Goal: Task Accomplishment & Management: Manage account settings

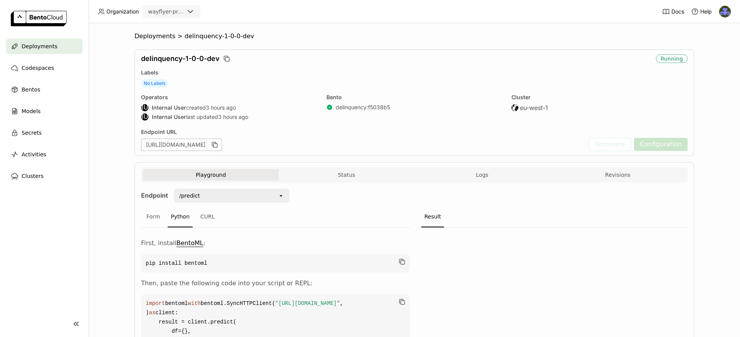
click at [179, 15] on div "wayflyer-prod" at bounding box center [166, 12] width 36 height 8
click at [185, 25] on div "wayflyer-sandbox" at bounding box center [171, 31] width 45 height 15
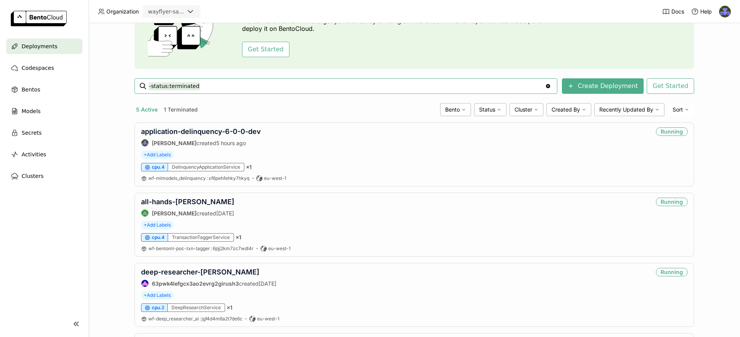
scroll to position [74, 0]
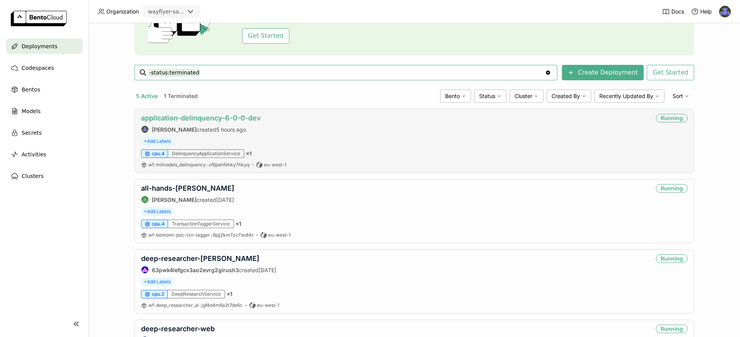
click at [212, 116] on link "application-delinquency-6-0-0-dev" at bounding box center [201, 118] width 120 height 8
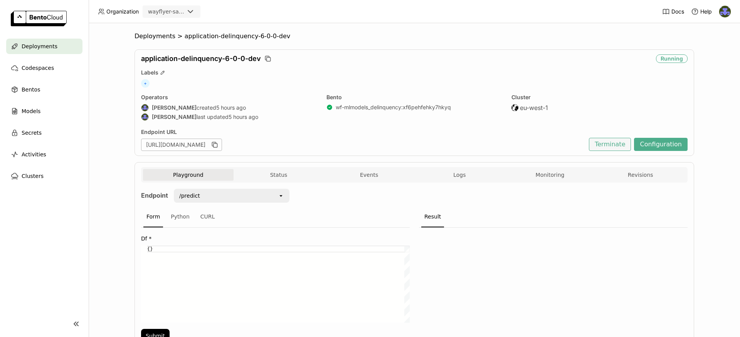
click at [618, 143] on button "Terminate" at bounding box center [610, 144] width 42 height 13
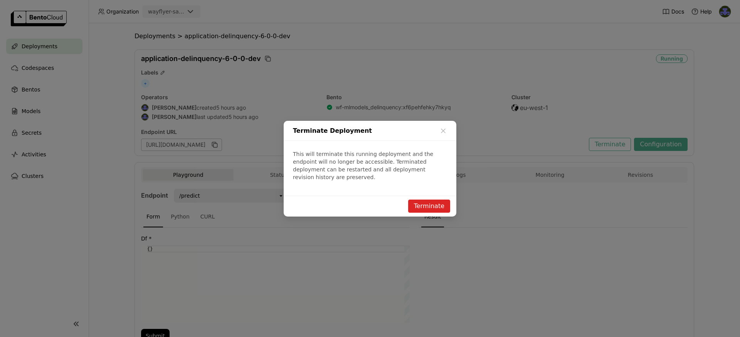
click at [441, 204] on button "Terminate" at bounding box center [429, 205] width 42 height 13
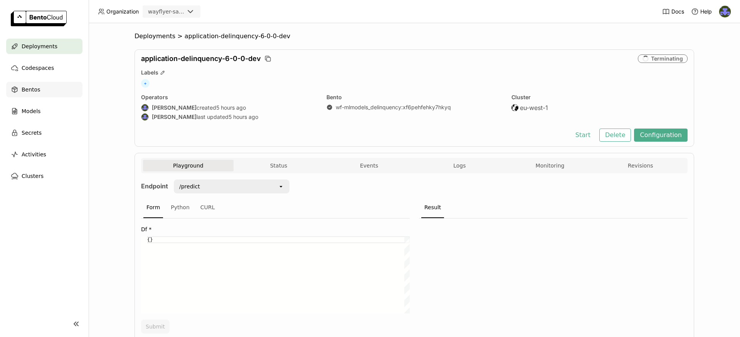
click at [29, 83] on div "Bentos" at bounding box center [44, 89] width 76 height 15
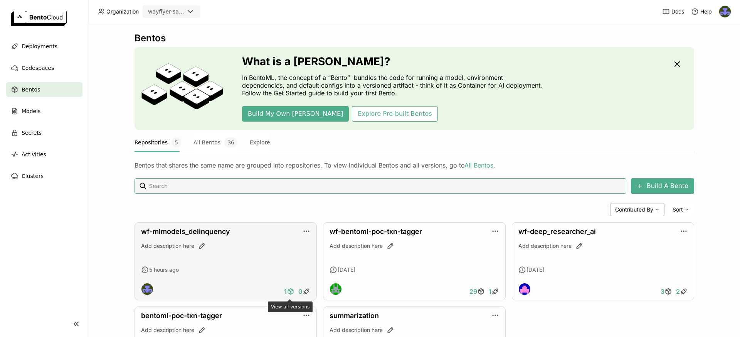
click at [291, 292] on icon at bounding box center [291, 291] width 8 height 8
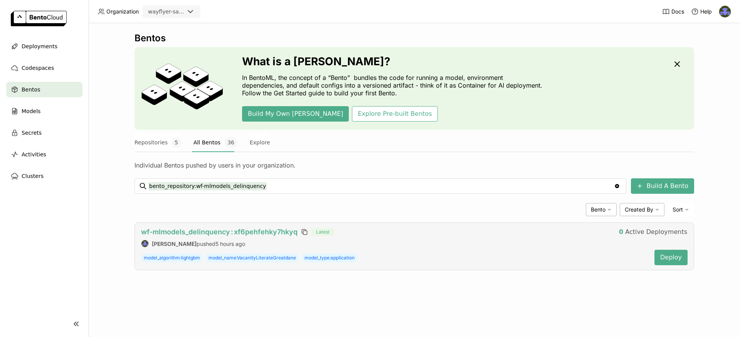
click at [242, 231] on span "wf-mlmodels_delinquency : xf6pehfehky7hkyq" at bounding box center [219, 231] width 157 height 8
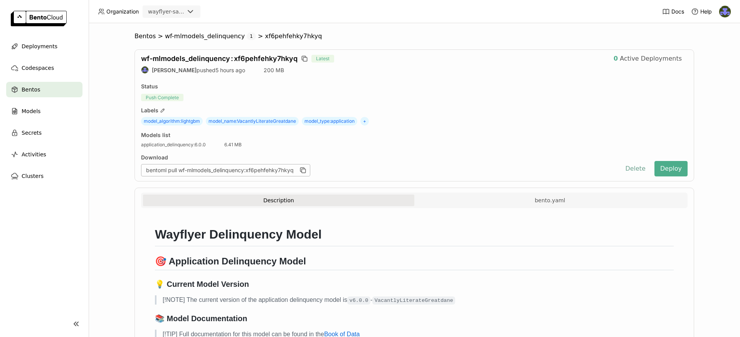
click at [635, 168] on button "Delete" at bounding box center [636, 168] width 32 height 15
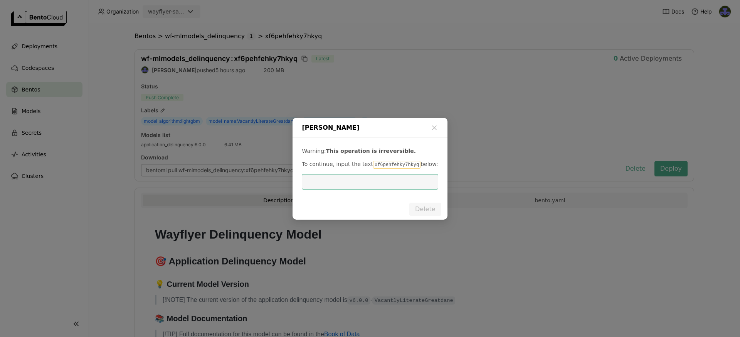
click at [399, 163] on code "xf6pehfehky7hkyq" at bounding box center [396, 165] width 47 height 8
copy code "xf6pehfehky7hkyq"
click at [340, 176] on input "dialog" at bounding box center [370, 181] width 127 height 15
paste input "xf6pehfehky7hkyq"
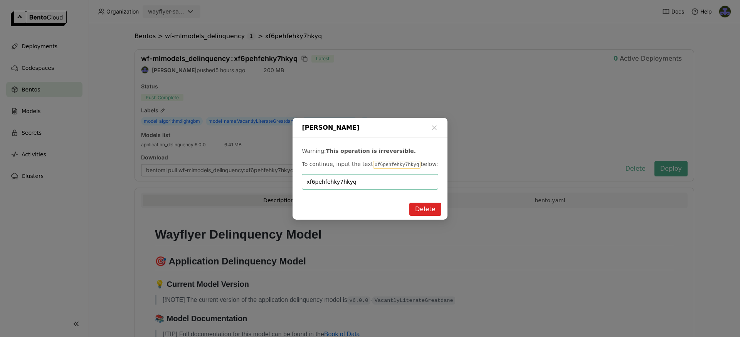
type input "xf6pehfehky7hkyq"
click at [424, 209] on button "Delete" at bounding box center [425, 208] width 32 height 13
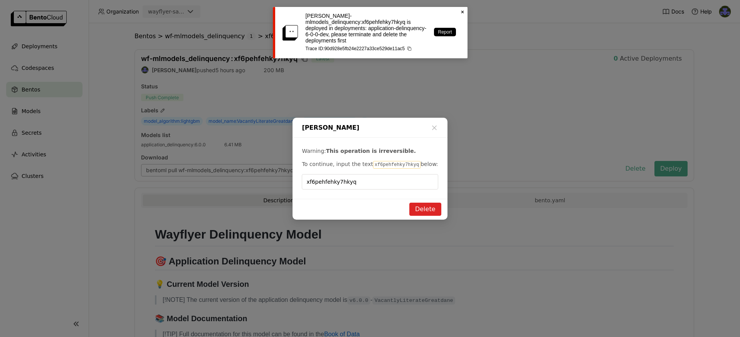
click at [462, 11] on icon "Close" at bounding box center [463, 12] width 6 height 6
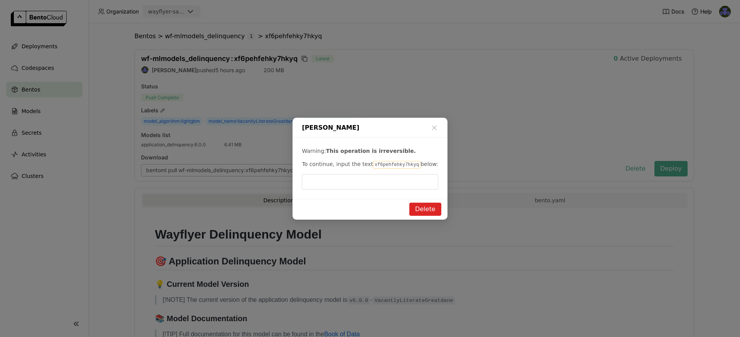
click at [35, 35] on div "Delete Bento Warning: This operation is irreversible. To continue, input the te…" at bounding box center [370, 168] width 740 height 337
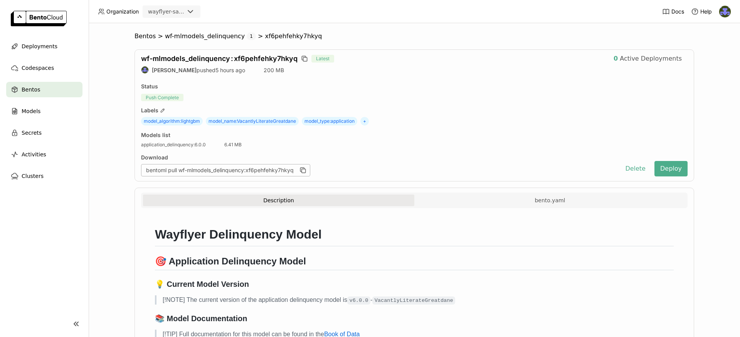
click at [26, 37] on link at bounding box center [44, 19] width 89 height 39
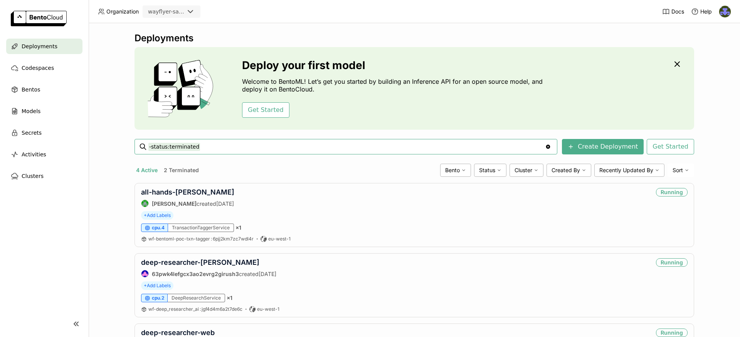
click at [185, 170] on button "2 Terminated" at bounding box center [181, 170] width 38 height 10
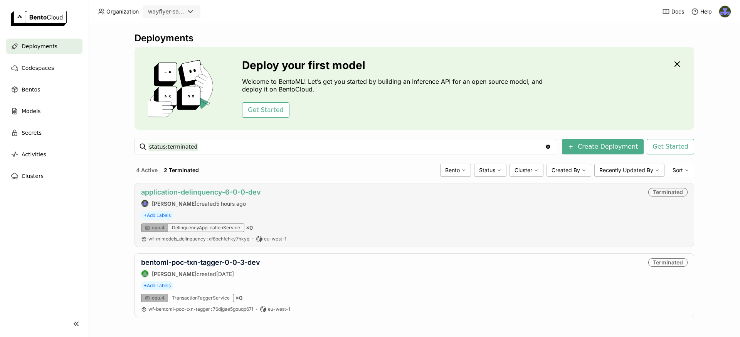
click at [203, 192] on link "application-delinquency-6-0-0-dev" at bounding box center [201, 192] width 120 height 8
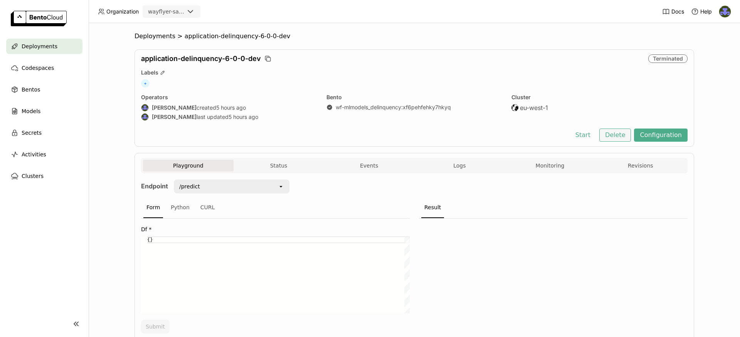
click at [614, 136] on button "Delete" at bounding box center [616, 134] width 32 height 13
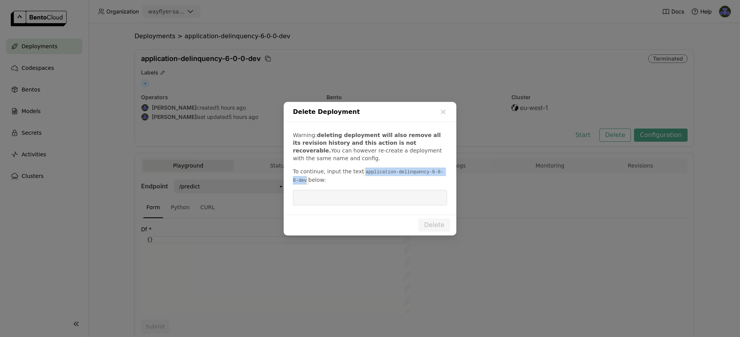
drag, startPoint x: 361, startPoint y: 173, endPoint x: 302, endPoint y: 180, distance: 59.4
click at [302, 180] on code "application-delinquency-6-0-0-dev" at bounding box center [368, 176] width 150 height 16
copy code "application-delinquency-6-0-0-dev"
click at [318, 197] on input "dialog" at bounding box center [370, 197] width 145 height 15
paste input "application-delinquency-6-0-0-dev"
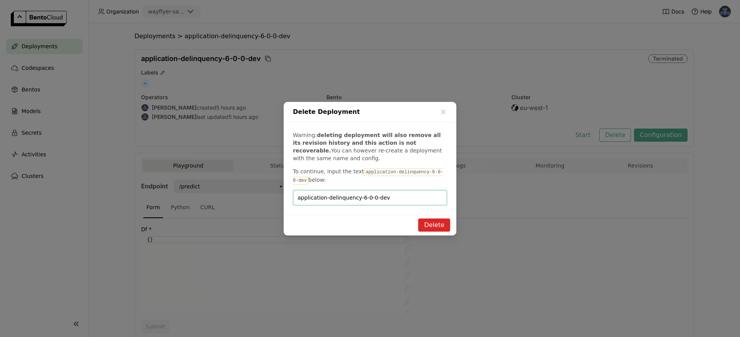
type input "application-delinquency-6-0-0-dev"
click at [436, 219] on button "Delete" at bounding box center [434, 224] width 32 height 13
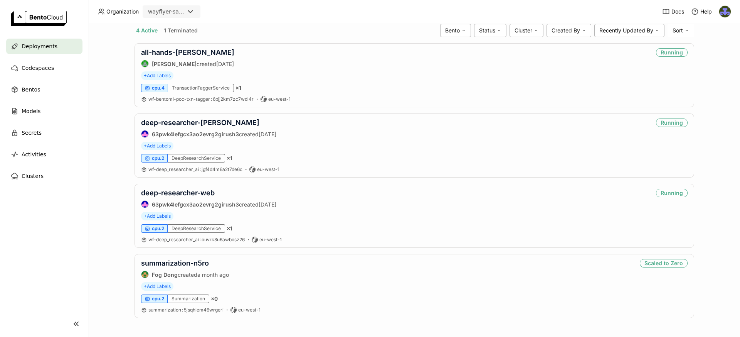
scroll to position [140, 0]
click at [45, 94] on div "Bentos" at bounding box center [44, 89] width 76 height 15
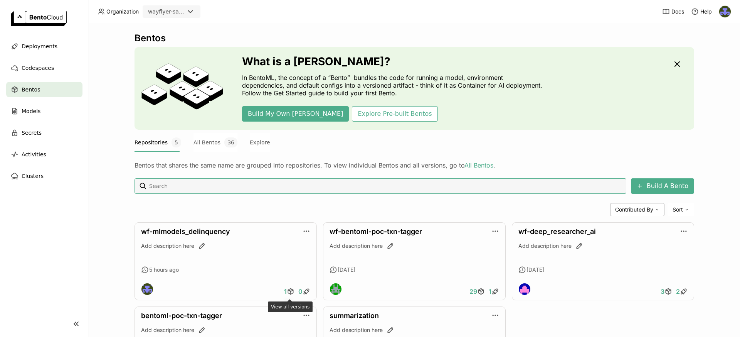
click at [286, 292] on span "1" at bounding box center [285, 291] width 3 height 8
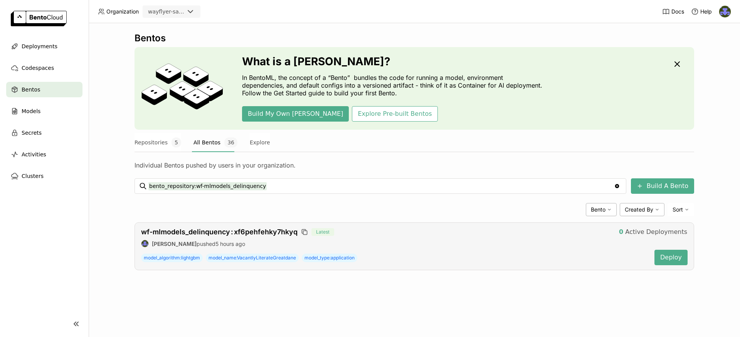
click at [447, 241] on div "Deirdre Bevan pushed 5 hours ago" at bounding box center [394, 243] width 507 height 8
click at [222, 233] on span "wf-mlmodels_delinquency : xf6pehfehky7hkyq" at bounding box center [219, 231] width 157 height 8
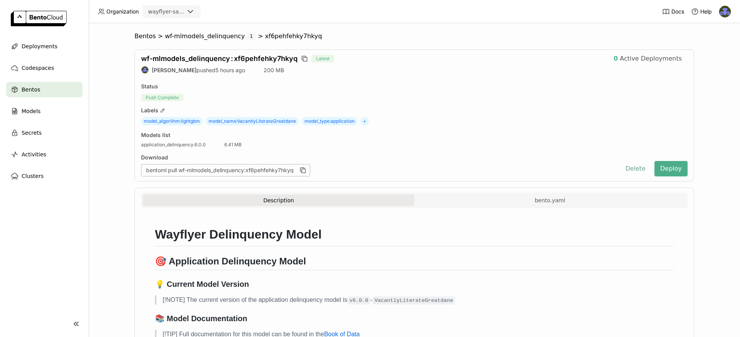
click at [636, 167] on button "Delete" at bounding box center [636, 168] width 32 height 15
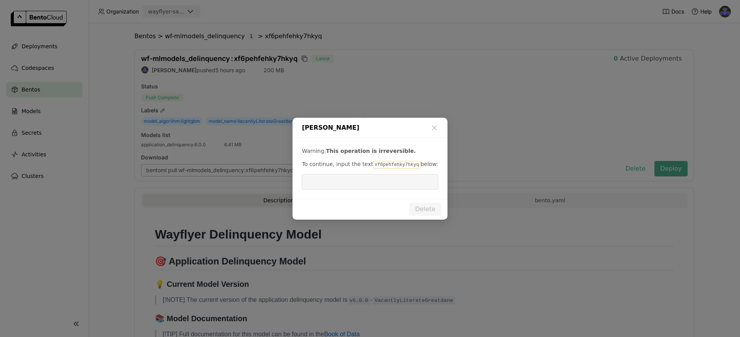
click at [396, 165] on code "xf6pehfehky7hkyq" at bounding box center [396, 165] width 47 height 8
copy code "xf6pehfehky7hkyq"
click at [363, 178] on input "dialog" at bounding box center [370, 181] width 127 height 15
paste input "xf6pehfehky7hkyq"
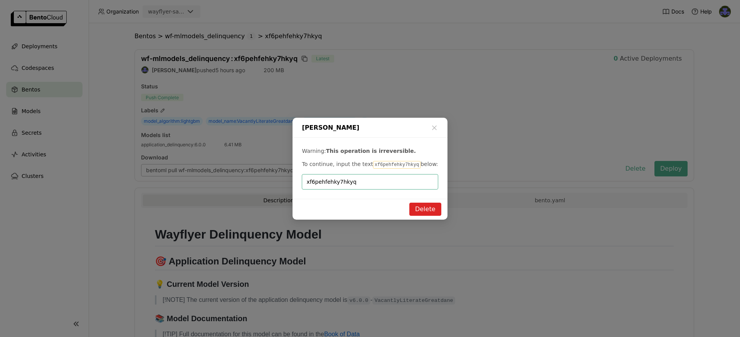
type input "xf6pehfehky7hkyq"
click at [427, 207] on button "Delete" at bounding box center [425, 208] width 32 height 13
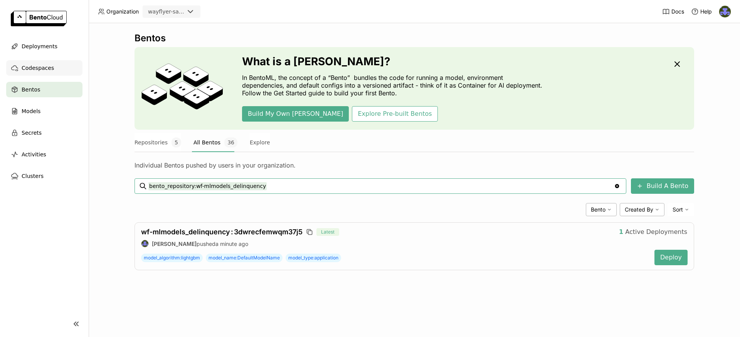
click at [53, 72] on div "Codespaces" at bounding box center [44, 67] width 76 height 15
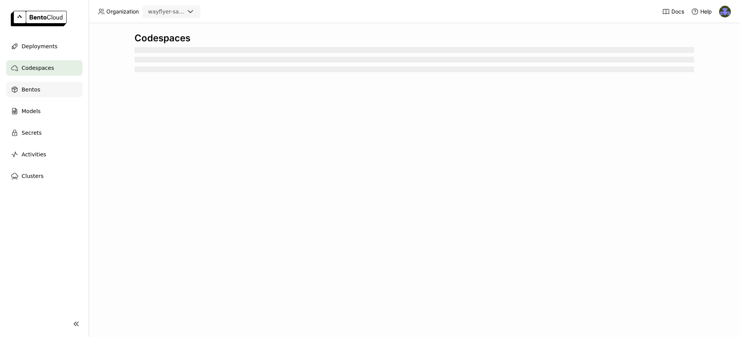
click at [42, 94] on div "Bentos" at bounding box center [44, 89] width 76 height 15
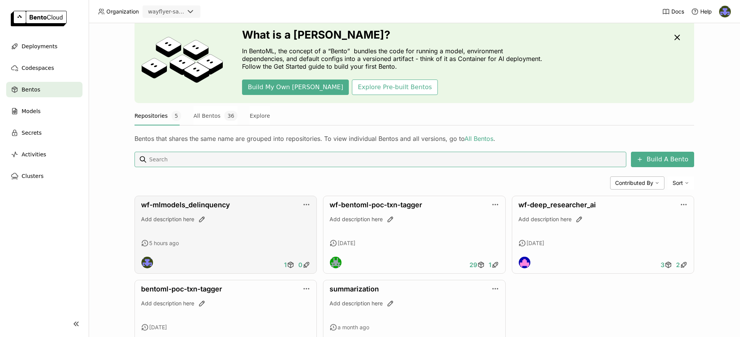
scroll to position [29, 0]
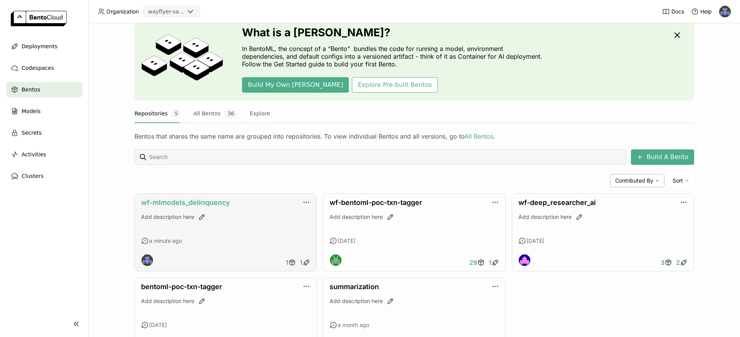
click at [211, 203] on link "wf-mlmodels_delinquency" at bounding box center [185, 202] width 89 height 8
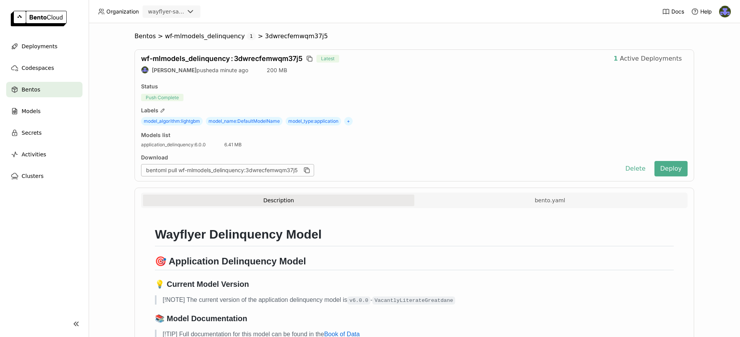
scroll to position [46, 0]
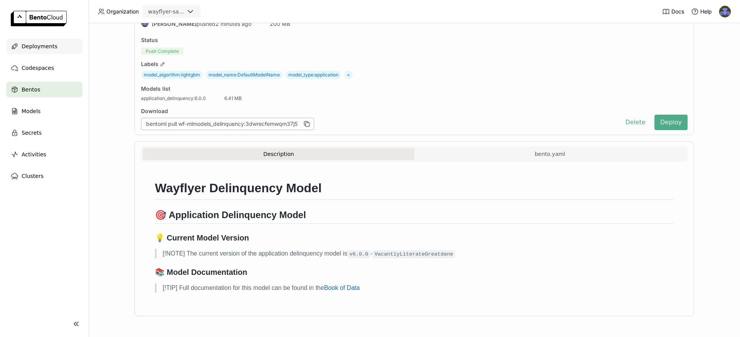
click at [54, 39] on div "Deployments" at bounding box center [44, 46] width 76 height 15
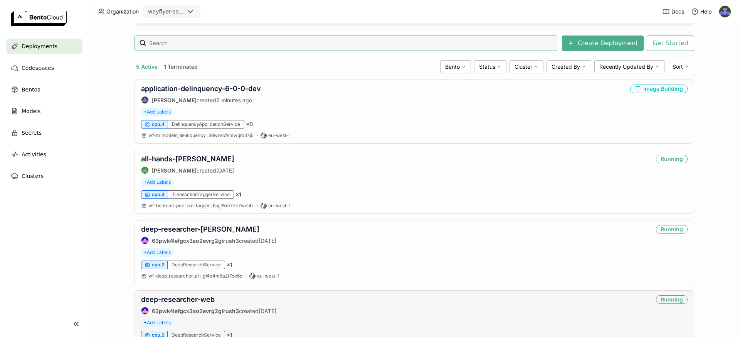
scroll to position [72, 0]
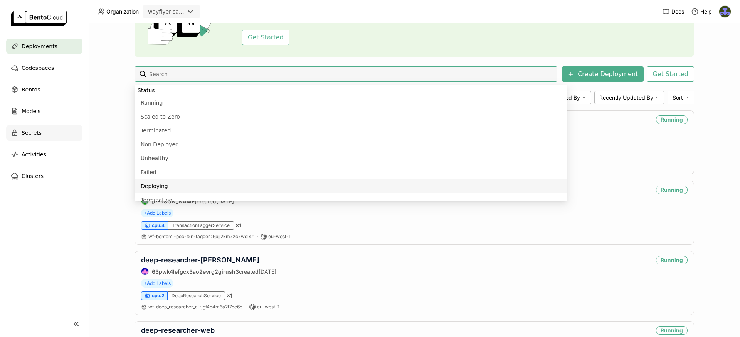
click at [37, 132] on span "Secrets" at bounding box center [32, 132] width 20 height 9
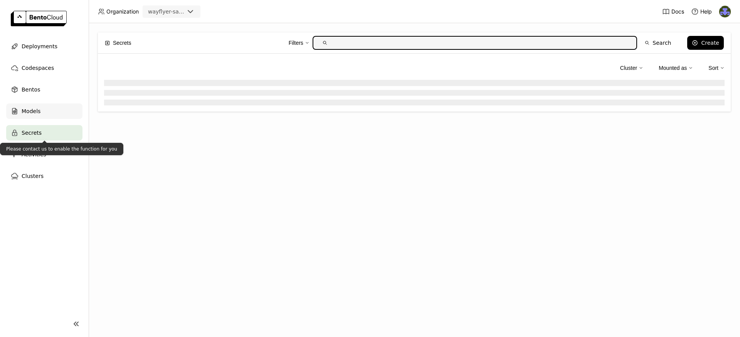
click at [39, 107] on span "Models" at bounding box center [31, 110] width 19 height 9
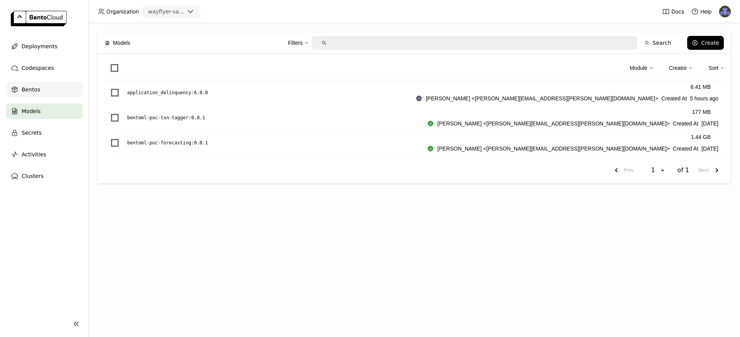
click at [47, 95] on div "Bentos" at bounding box center [44, 89] width 76 height 15
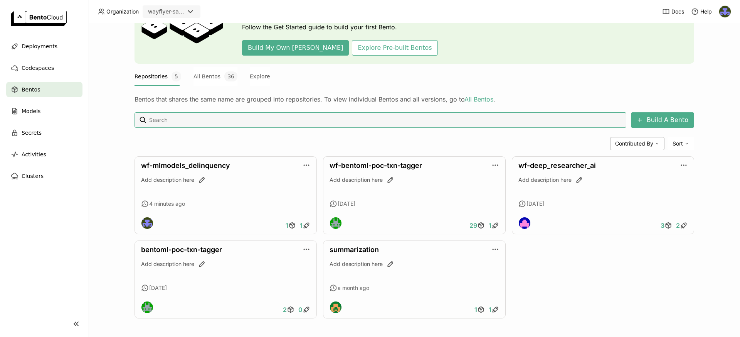
scroll to position [68, 0]
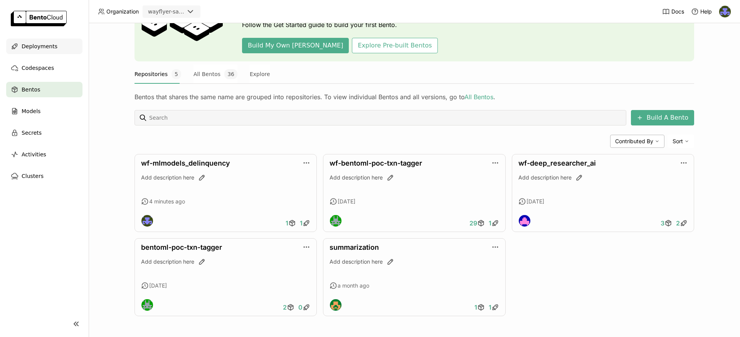
click at [47, 49] on span "Deployments" at bounding box center [40, 46] width 36 height 9
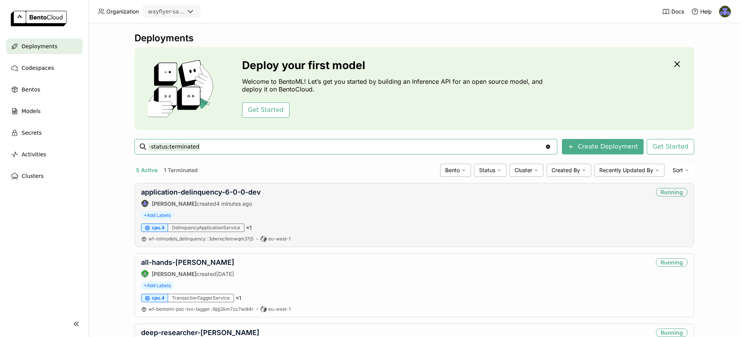
click at [227, 187] on div "application-delinquency-6-0-0-dev Deirdre Bevan created 4 minutes ago Running +…" at bounding box center [415, 215] width 560 height 64
click at [227, 190] on link "application-delinquency-6-0-0-dev" at bounding box center [201, 192] width 120 height 8
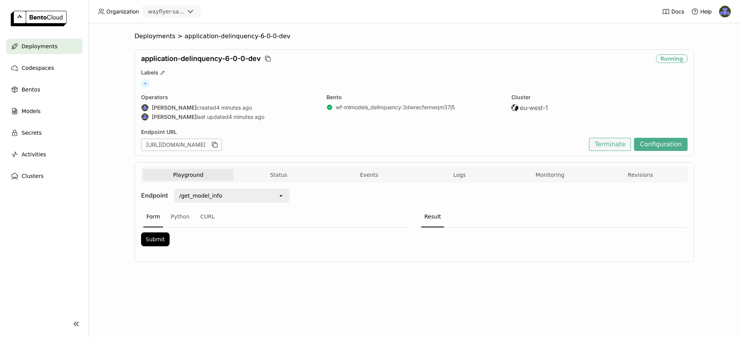
click at [611, 145] on button "Terminate" at bounding box center [610, 144] width 42 height 13
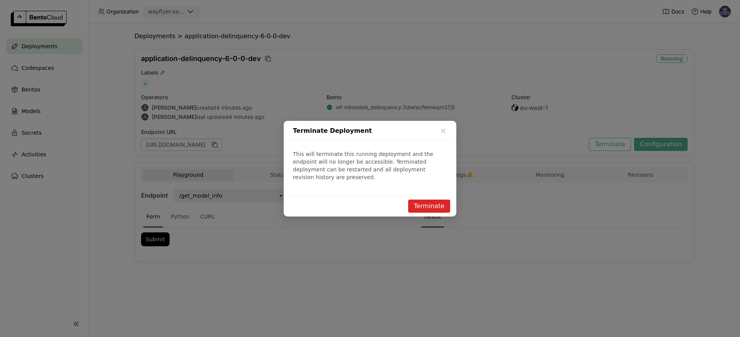
click at [431, 202] on button "Terminate" at bounding box center [429, 205] width 42 height 13
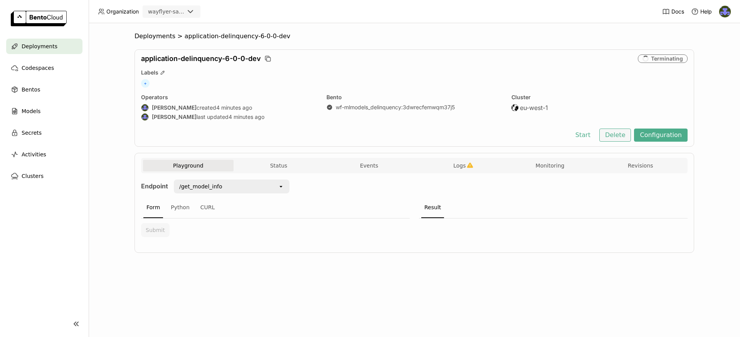
click at [624, 137] on button "Delete" at bounding box center [616, 134] width 32 height 13
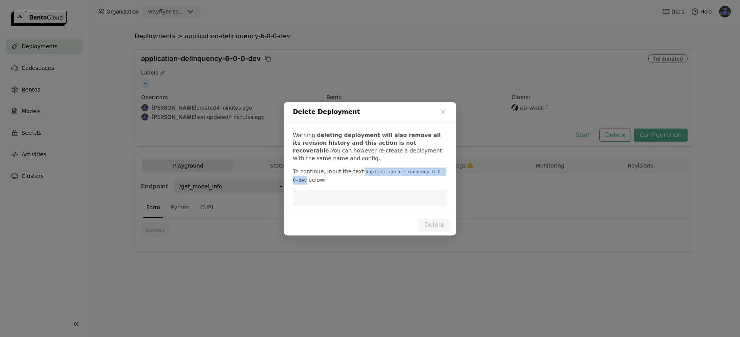
drag, startPoint x: 361, startPoint y: 172, endPoint x: 302, endPoint y: 182, distance: 60.2
click at [302, 182] on code "application-delinquency-6-0-0-dev" at bounding box center [368, 176] width 150 height 16
copy code "application-delinquency-6-0-0-dev"
click at [320, 193] on input "dialog" at bounding box center [370, 197] width 145 height 15
paste input "application-delinquency-6-0-0-dev"
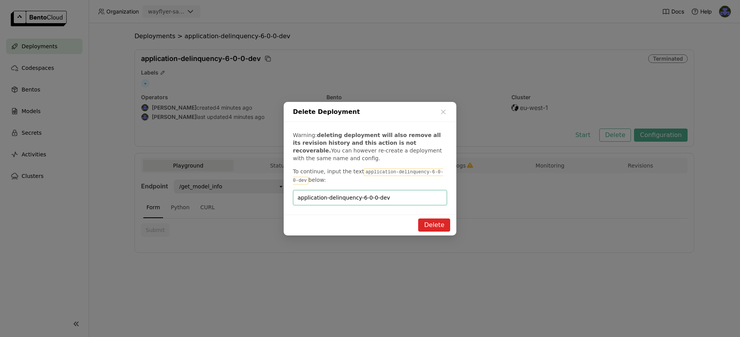
type input "application-delinquency-6-0-0-dev"
click at [430, 221] on button "Delete" at bounding box center [434, 224] width 32 height 13
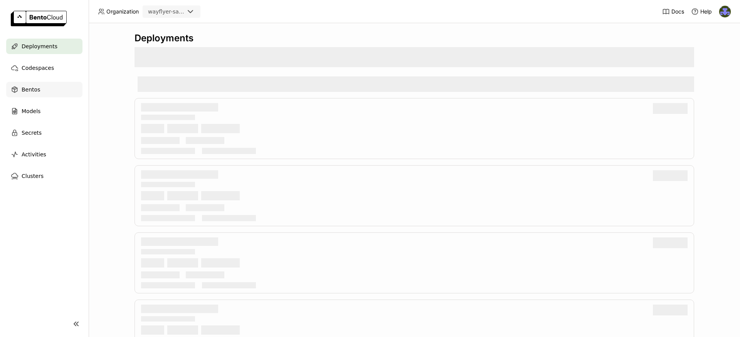
click at [34, 93] on span "Bentos" at bounding box center [31, 89] width 19 height 9
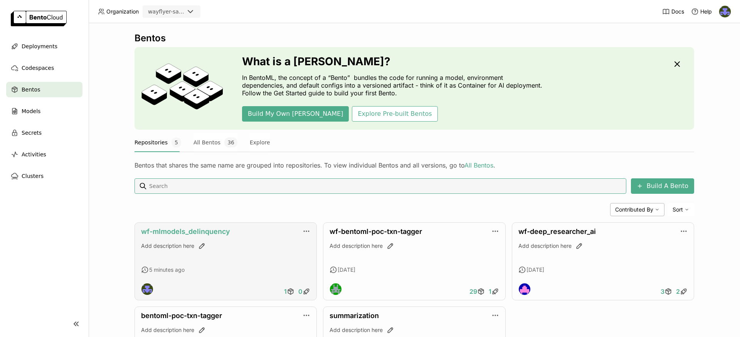
click at [189, 232] on link "wf-mlmodels_delinquency" at bounding box center [185, 231] width 89 height 8
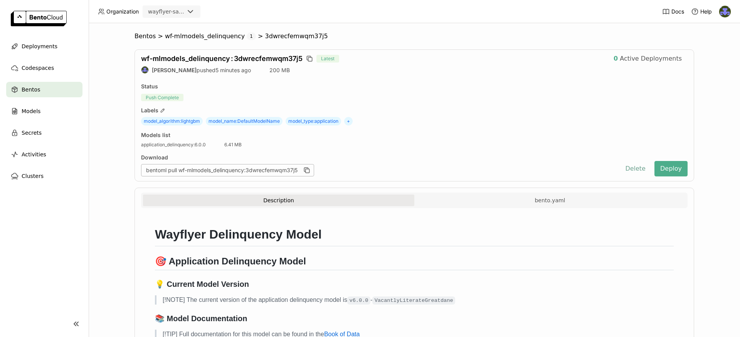
click at [636, 170] on button "Delete" at bounding box center [636, 168] width 32 height 15
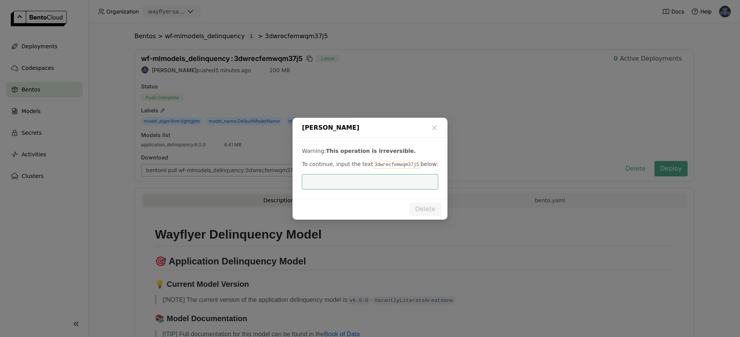
click at [369, 183] on input "dialog" at bounding box center [370, 181] width 127 height 15
click at [381, 165] on code "3dwrecfemwqm37j5" at bounding box center [396, 165] width 47 height 8
copy code "3dwrecfemwqm37j5"
click at [349, 180] on input "dialog" at bounding box center [370, 181] width 127 height 15
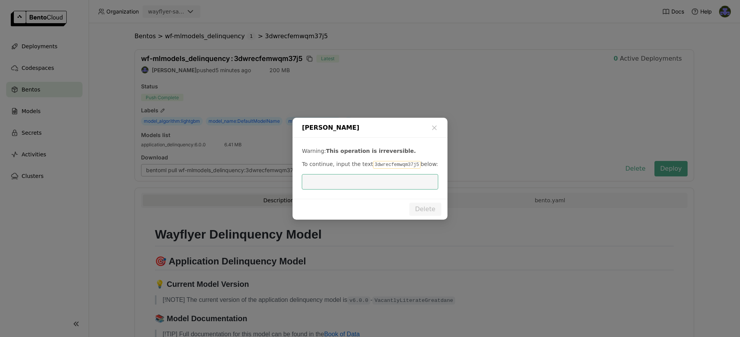
paste input "3dwrecfemwqm37j5"
type input "3dwrecfemwqm37j5"
click at [423, 209] on button "Delete" at bounding box center [425, 208] width 32 height 13
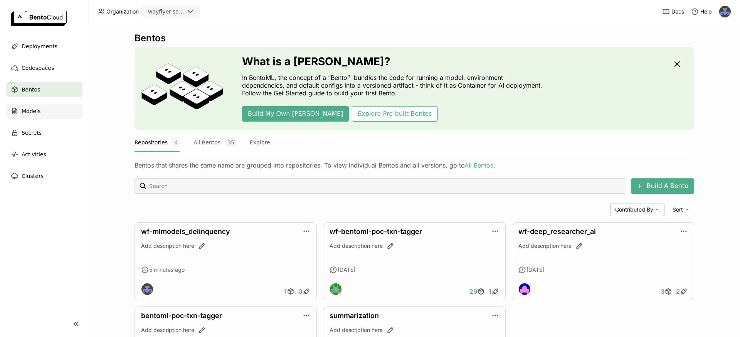
click at [38, 112] on span "Models" at bounding box center [31, 110] width 19 height 9
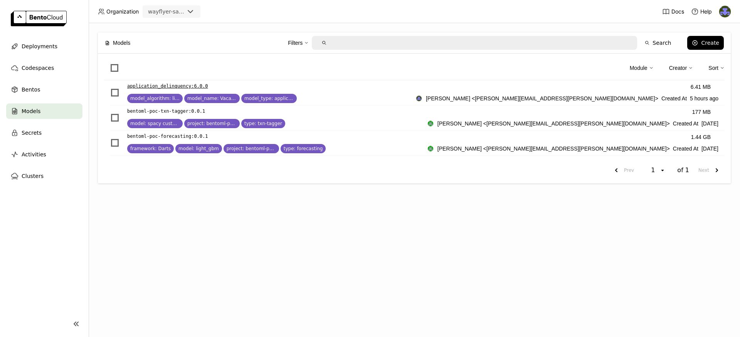
click at [188, 91] on div "application_delinquency : 6.0.0 model_algorithm: lightgbm model_name: VacantlyL…" at bounding box center [271, 92] width 289 height 21
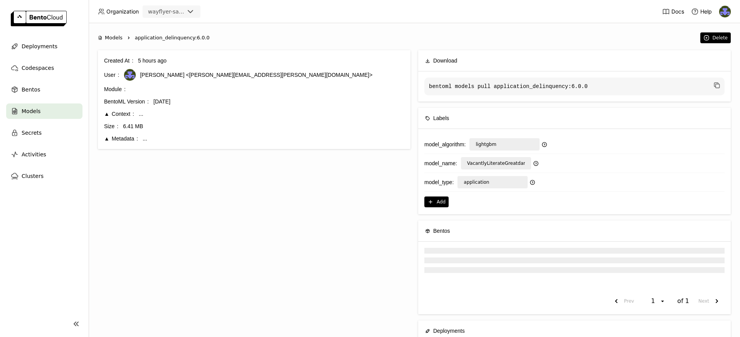
click at [188, 88] on div "Models Right application_delinquency:6.0.0 Delete Created At 5 hours ago User D…" at bounding box center [415, 179] width 652 height 313
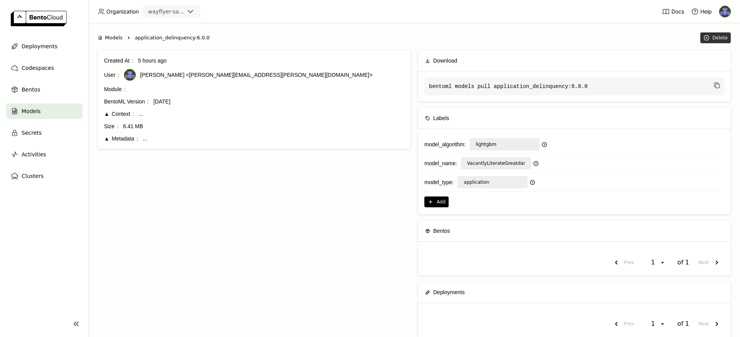
click at [719, 39] on div "Delete" at bounding box center [720, 38] width 15 height 6
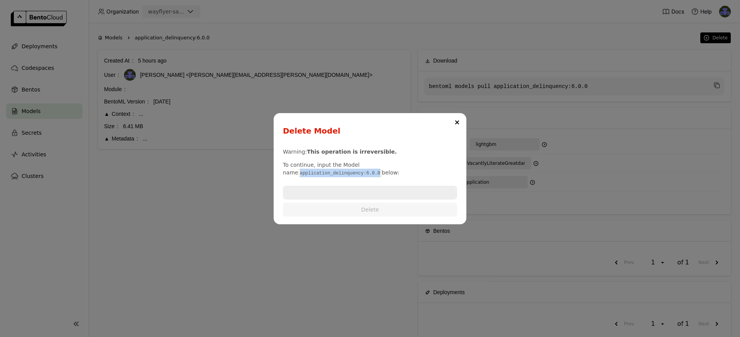
drag, startPoint x: 371, startPoint y: 164, endPoint x: 453, endPoint y: 168, distance: 81.8
click at [382, 169] on code "application_delinquency:6.0.0" at bounding box center [340, 173] width 84 height 8
copy code "application_delinquency:6.0.0"
click at [396, 190] on input "dialog" at bounding box center [370, 192] width 173 height 12
paste input "application_delinquency:6.0.0"
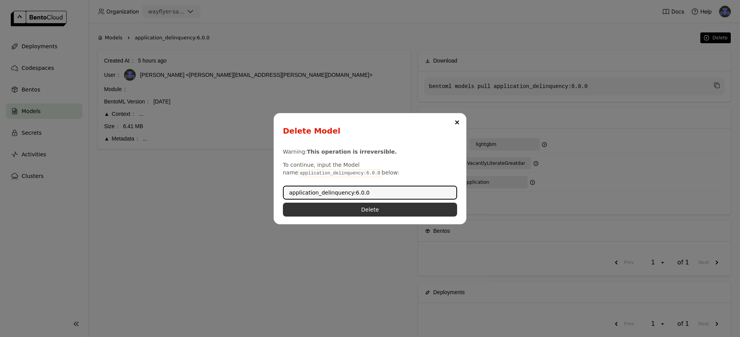
type input "application_delinquency:6.0.0"
click at [384, 208] on button "Delete" at bounding box center [370, 209] width 174 height 14
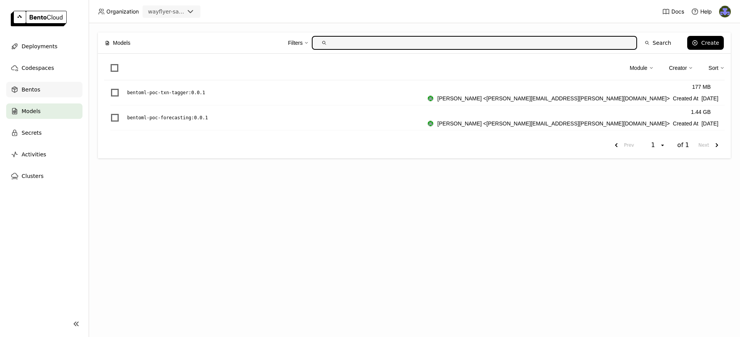
click at [50, 95] on div "Bentos" at bounding box center [44, 89] width 76 height 15
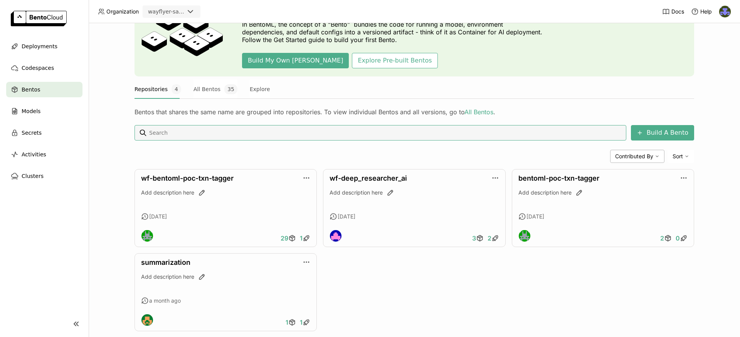
scroll to position [68, 0]
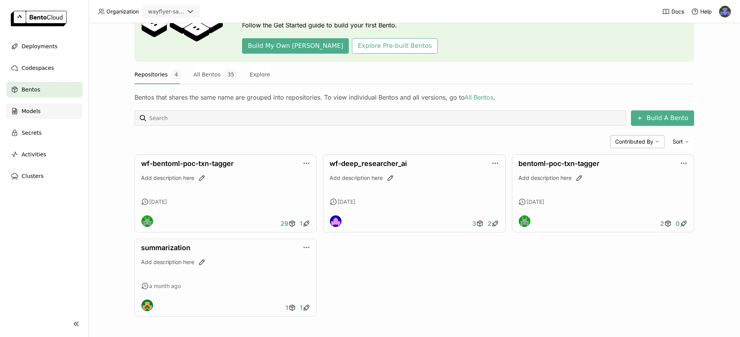
click at [43, 116] on div "Models" at bounding box center [44, 110] width 76 height 15
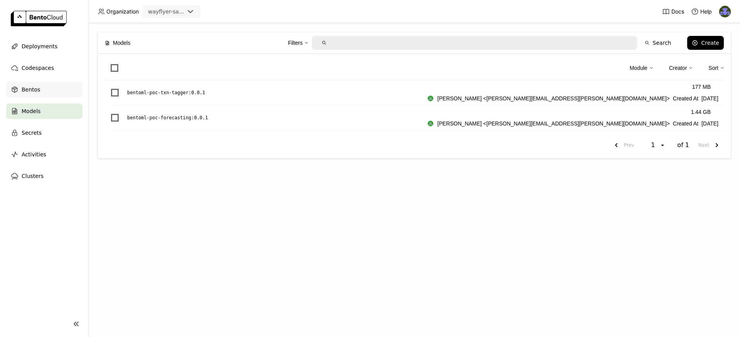
click at [59, 92] on div "Bentos" at bounding box center [44, 89] width 76 height 15
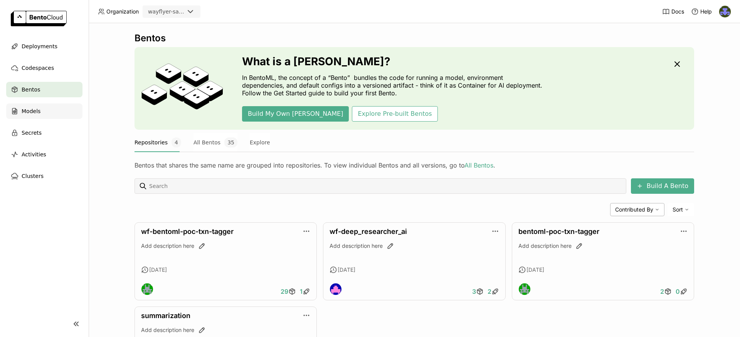
click at [56, 115] on div "Models" at bounding box center [44, 110] width 76 height 15
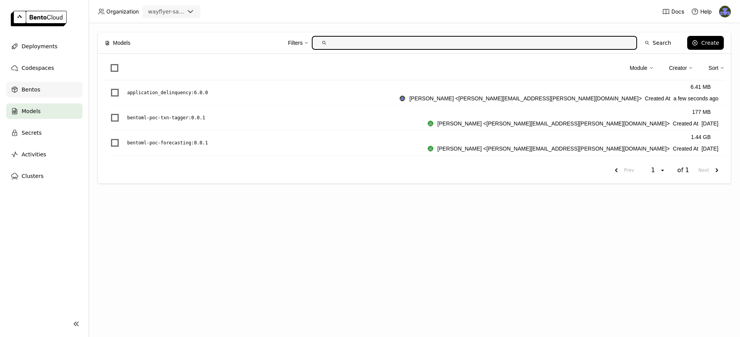
click at [41, 93] on div "Bentos" at bounding box center [44, 89] width 76 height 15
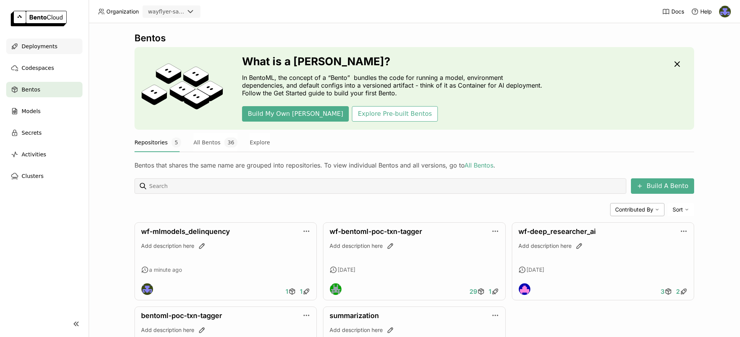
click at [52, 47] on span "Deployments" at bounding box center [40, 46] width 36 height 9
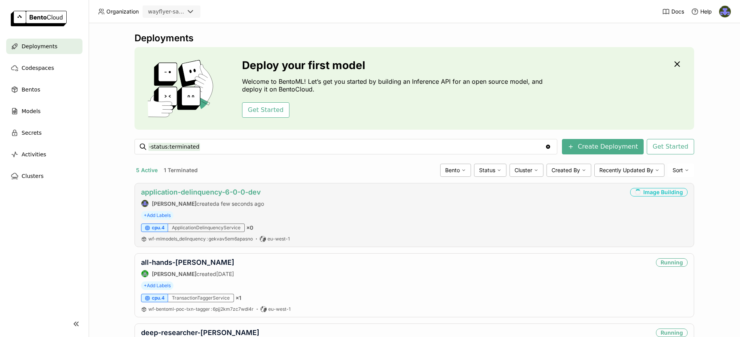
click at [217, 191] on link "application-delinquency-6-0-0-dev" at bounding box center [201, 192] width 120 height 8
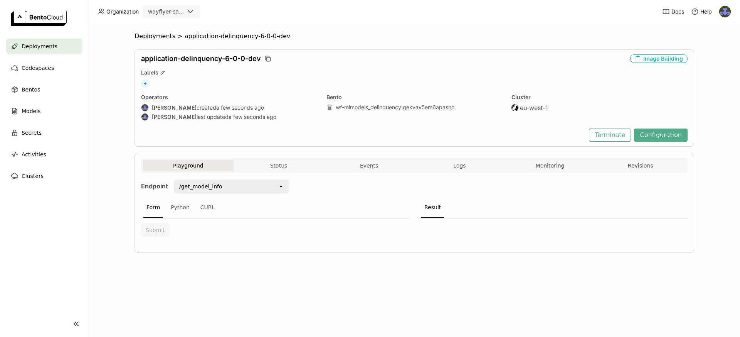
click at [274, 188] on div "/get_model_info" at bounding box center [226, 186] width 103 height 12
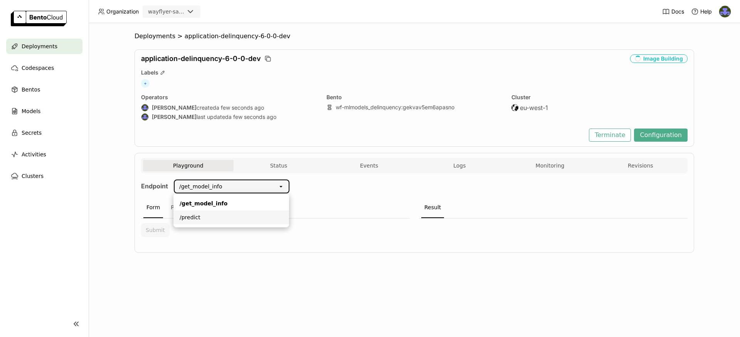
click at [226, 215] on div "/predict" at bounding box center [231, 217] width 103 height 8
click at [205, 192] on div "/predict" at bounding box center [226, 186] width 103 height 12
click at [218, 198] on li "/get_model_info" at bounding box center [231, 203] width 116 height 14
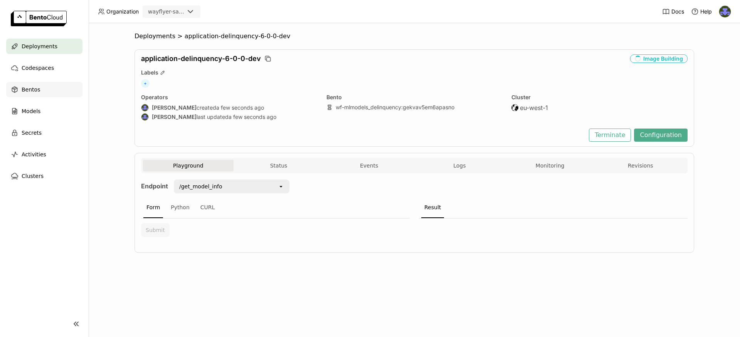
click at [50, 89] on div "Bentos" at bounding box center [44, 89] width 76 height 15
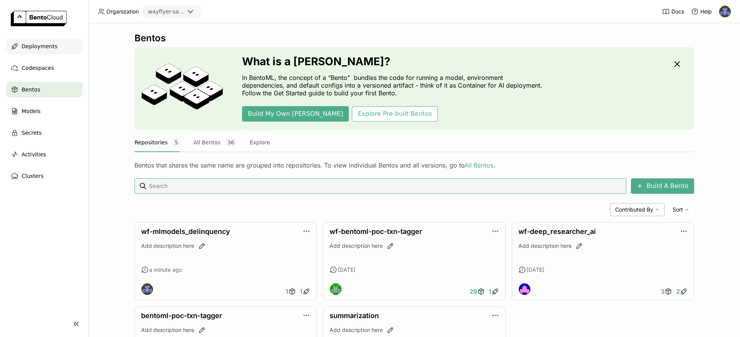
click at [43, 43] on span "Deployments" at bounding box center [40, 46] width 36 height 9
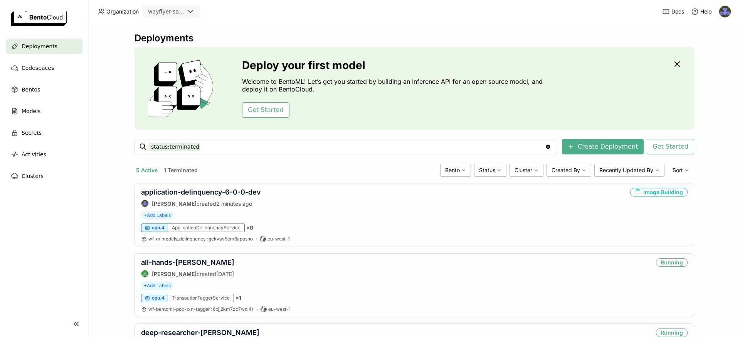
click at [115, 123] on div "Deployments Deploy your first model Welcome to BentoML! Let’s get you started b…" at bounding box center [415, 179] width 652 height 313
click at [230, 194] on link "application-delinquency-6-0-0-dev" at bounding box center [201, 192] width 120 height 8
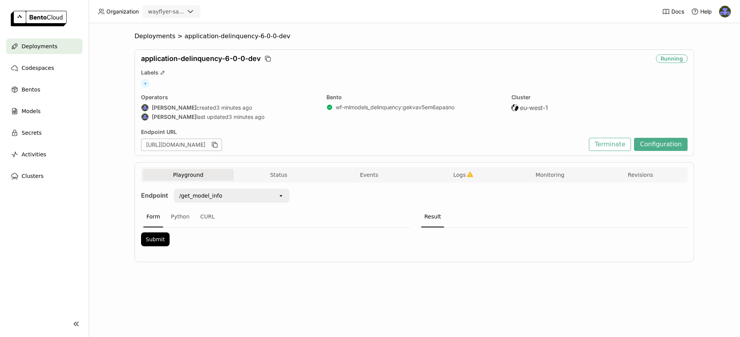
click at [48, 46] on span "Deployments" at bounding box center [40, 46] width 36 height 9
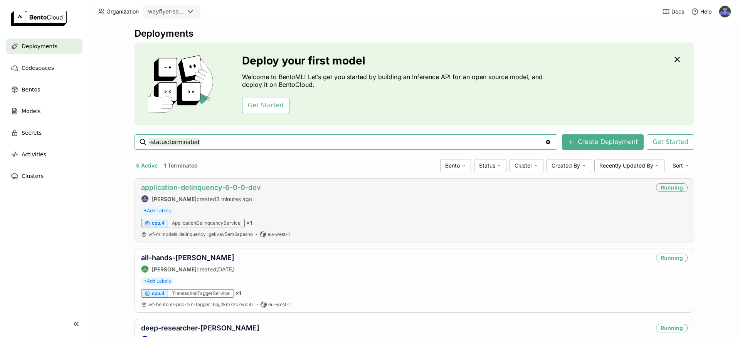
scroll to position [4, 0]
click at [239, 187] on link "application-delinquency-6-0-0-dev" at bounding box center [201, 188] width 120 height 8
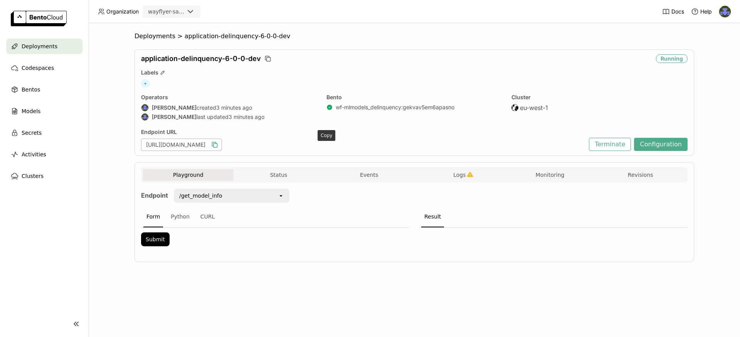
click at [217, 144] on icon "button" at bounding box center [216, 145] width 4 height 4
click at [166, 13] on div "wayflyer-sandbox" at bounding box center [166, 12] width 36 height 8
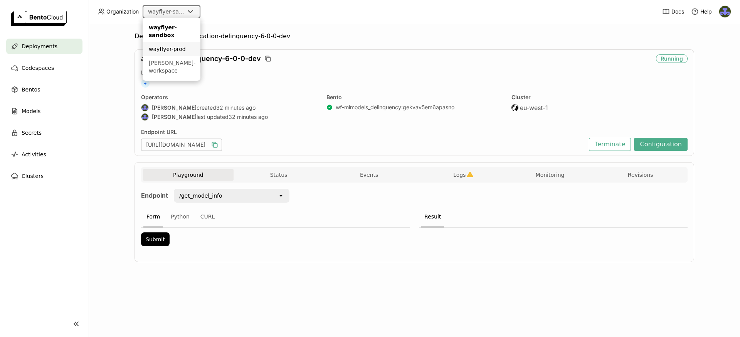
click at [172, 49] on div "wayflyer-prod" at bounding box center [171, 49] width 45 height 8
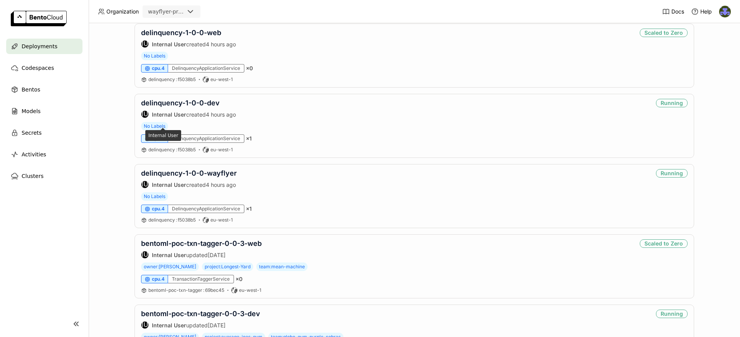
scroll to position [179, 0]
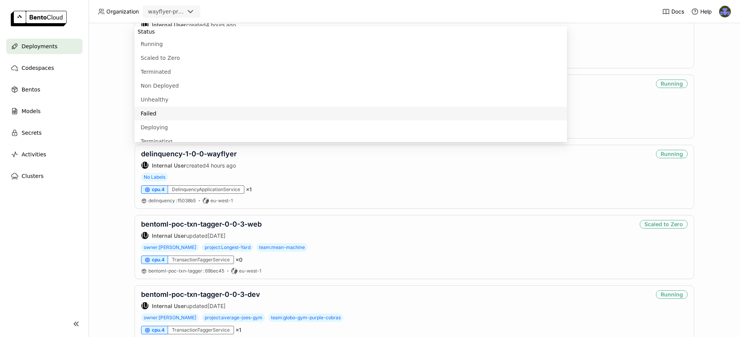
click at [102, 121] on div "Deployments Deploy your first model Welcome to BentoML! Let’s get you started b…" at bounding box center [415, 179] width 652 height 313
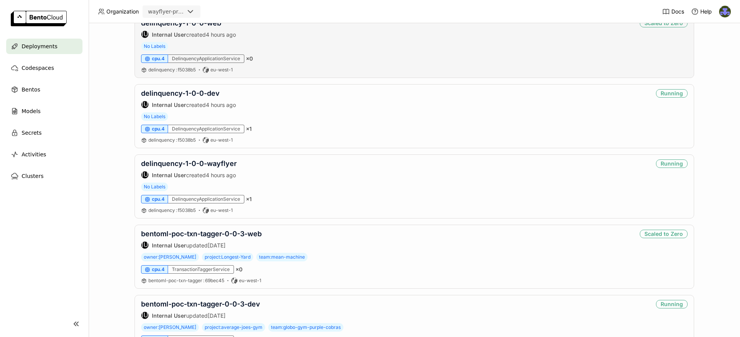
scroll to position [167, 0]
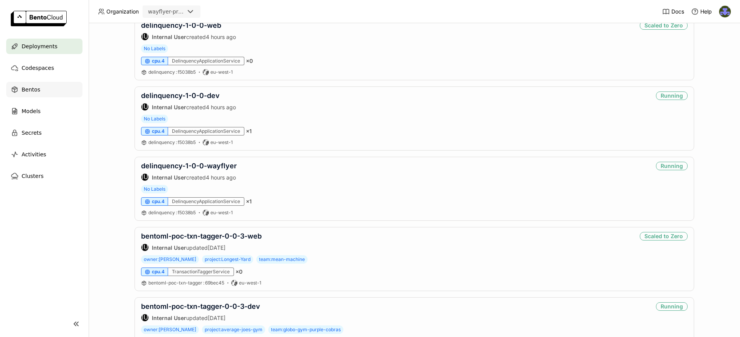
click at [37, 93] on span "Bentos" at bounding box center [31, 89] width 19 height 9
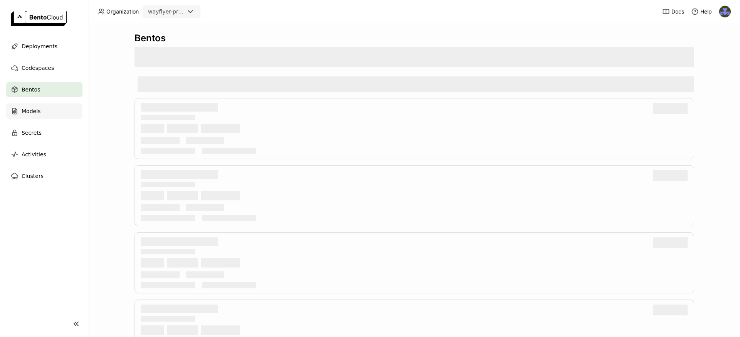
click at [39, 107] on span "Models" at bounding box center [31, 110] width 19 height 9
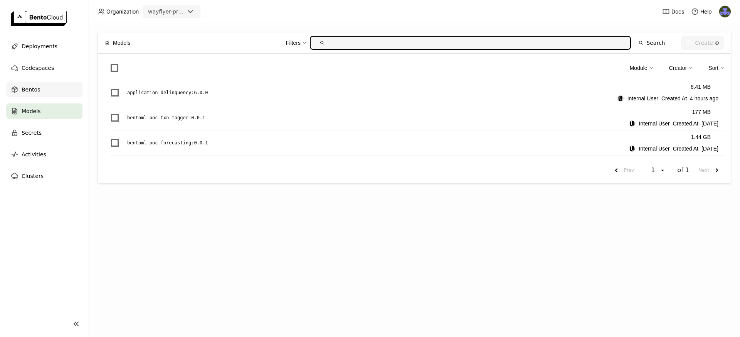
click at [32, 85] on span "Bentos" at bounding box center [31, 89] width 19 height 9
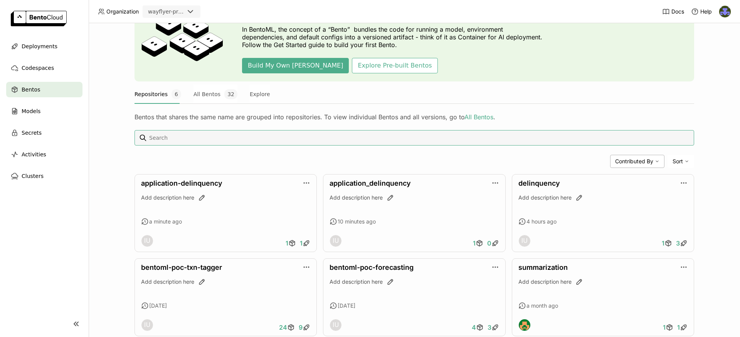
scroll to position [68, 0]
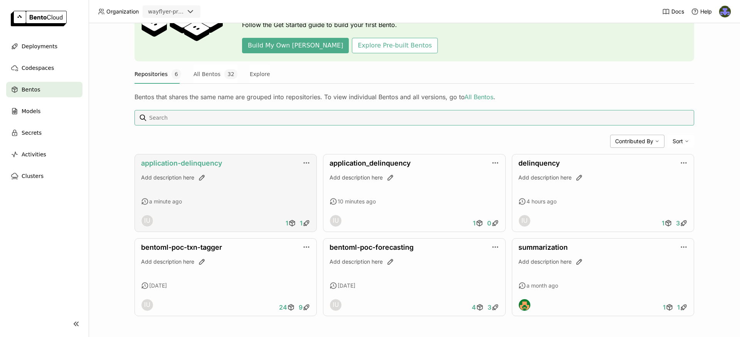
click at [188, 164] on link "application-delinquency" at bounding box center [181, 163] width 81 height 8
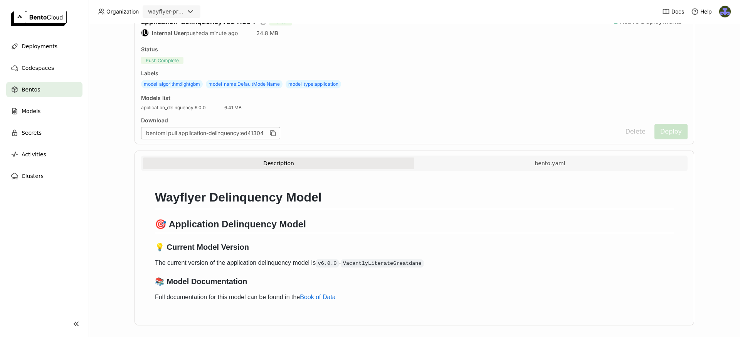
scroll to position [46, 0]
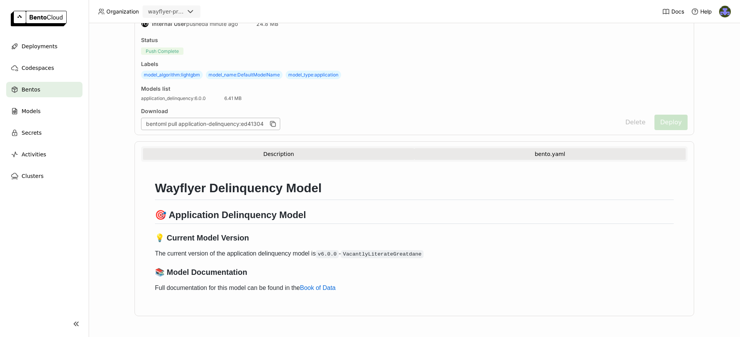
click at [573, 155] on button "bento.yaml" at bounding box center [549, 154] width 271 height 12
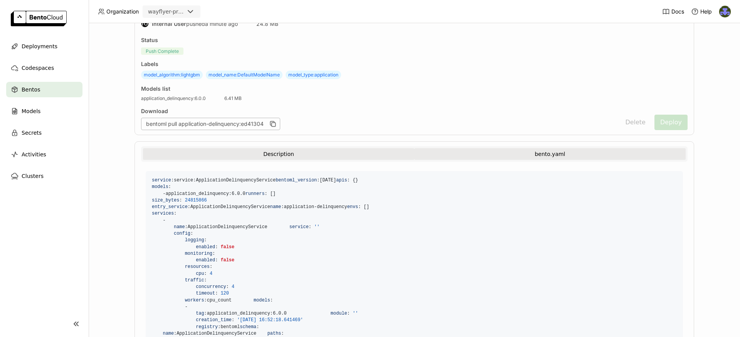
click at [290, 150] on button "Description" at bounding box center [278, 154] width 271 height 12
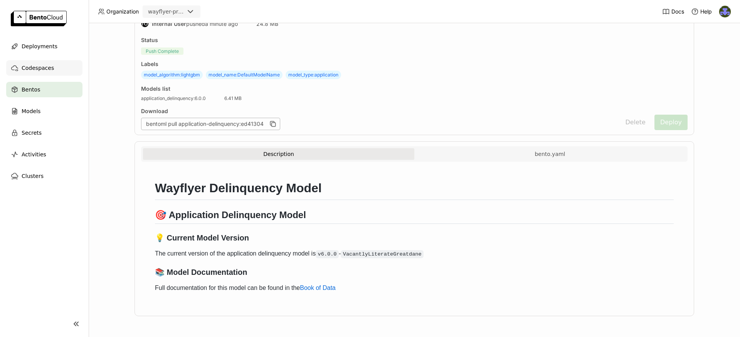
click at [47, 69] on span "Codespaces" at bounding box center [38, 67] width 32 height 9
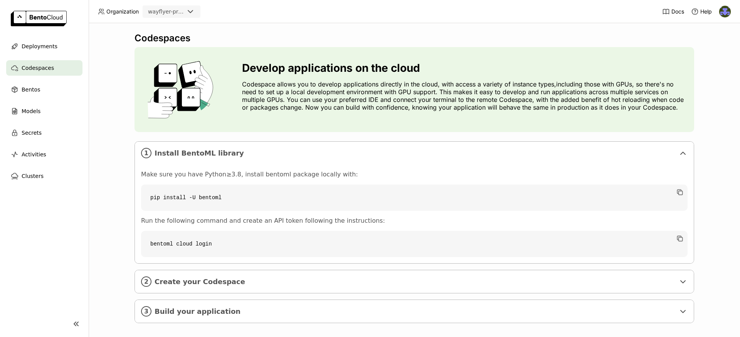
scroll to position [7, 0]
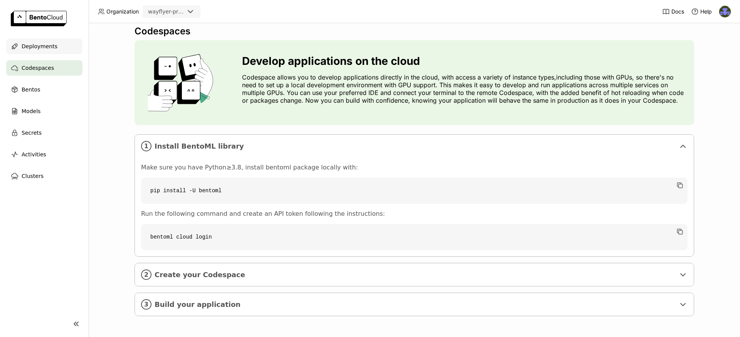
click at [38, 49] on span "Deployments" at bounding box center [40, 46] width 36 height 9
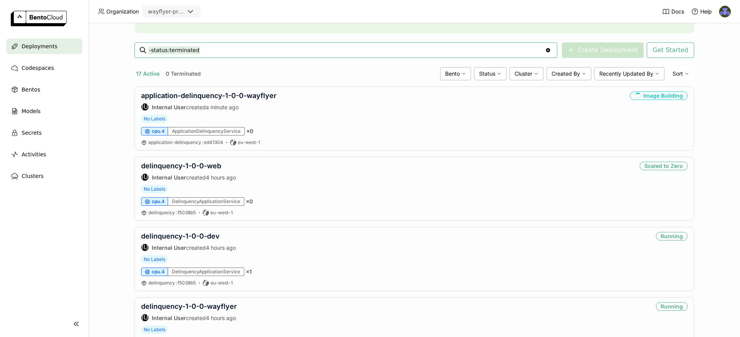
scroll to position [96, 0]
click at [33, 45] on span "Deployments" at bounding box center [40, 46] width 36 height 9
